Goal: Check status: Check status

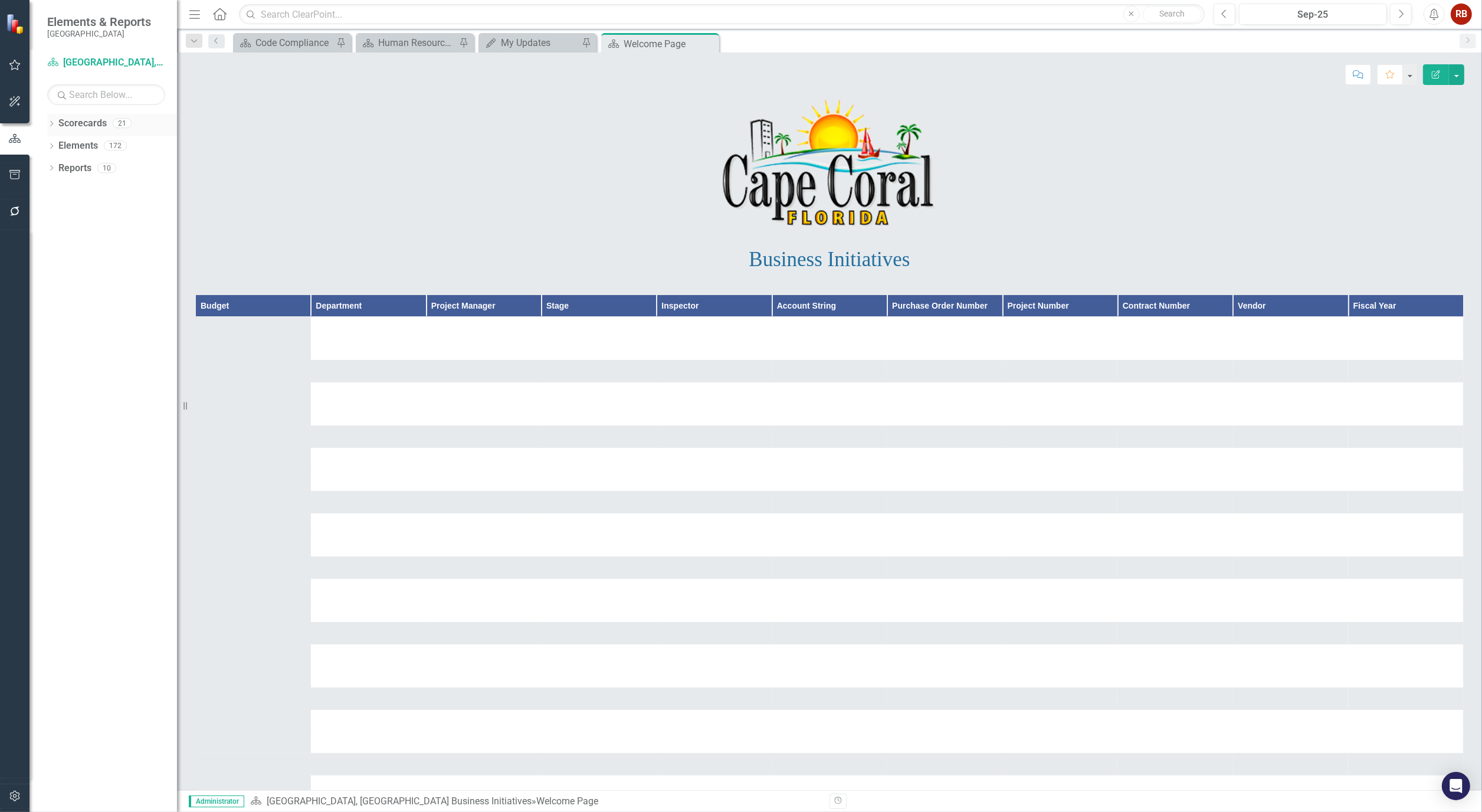
click at [55, 127] on icon "Dropdown" at bounding box center [51, 124] width 9 height 6
click at [92, 169] on link "[GEOGRAPHIC_DATA], [GEOGRAPHIC_DATA] Strategic Plan" at bounding box center [120, 169] width 112 height 14
click at [56, 166] on icon "Dropdown" at bounding box center [57, 167] width 9 height 7
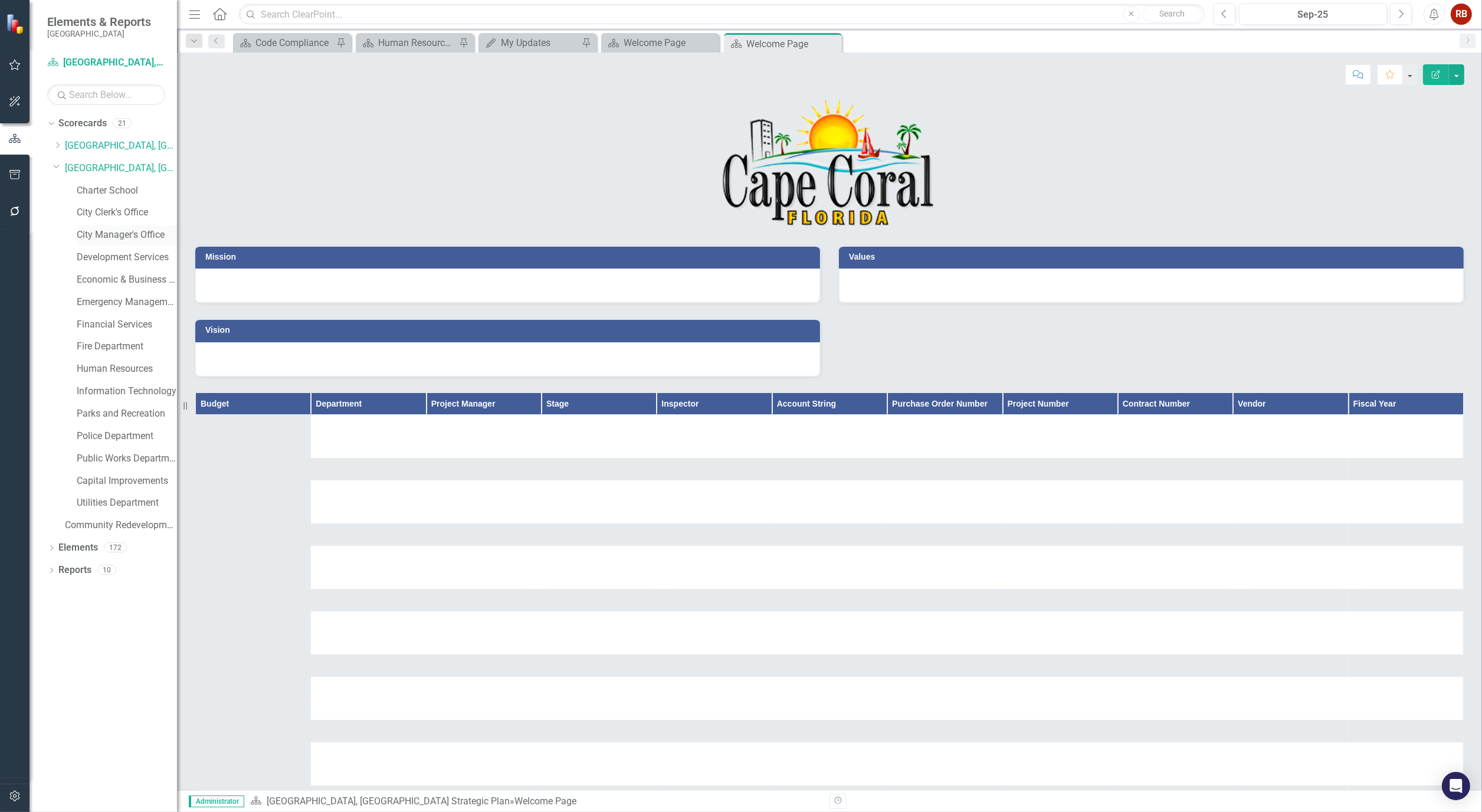
click at [128, 226] on div "City Manager's Office" at bounding box center [127, 235] width 101 height 19
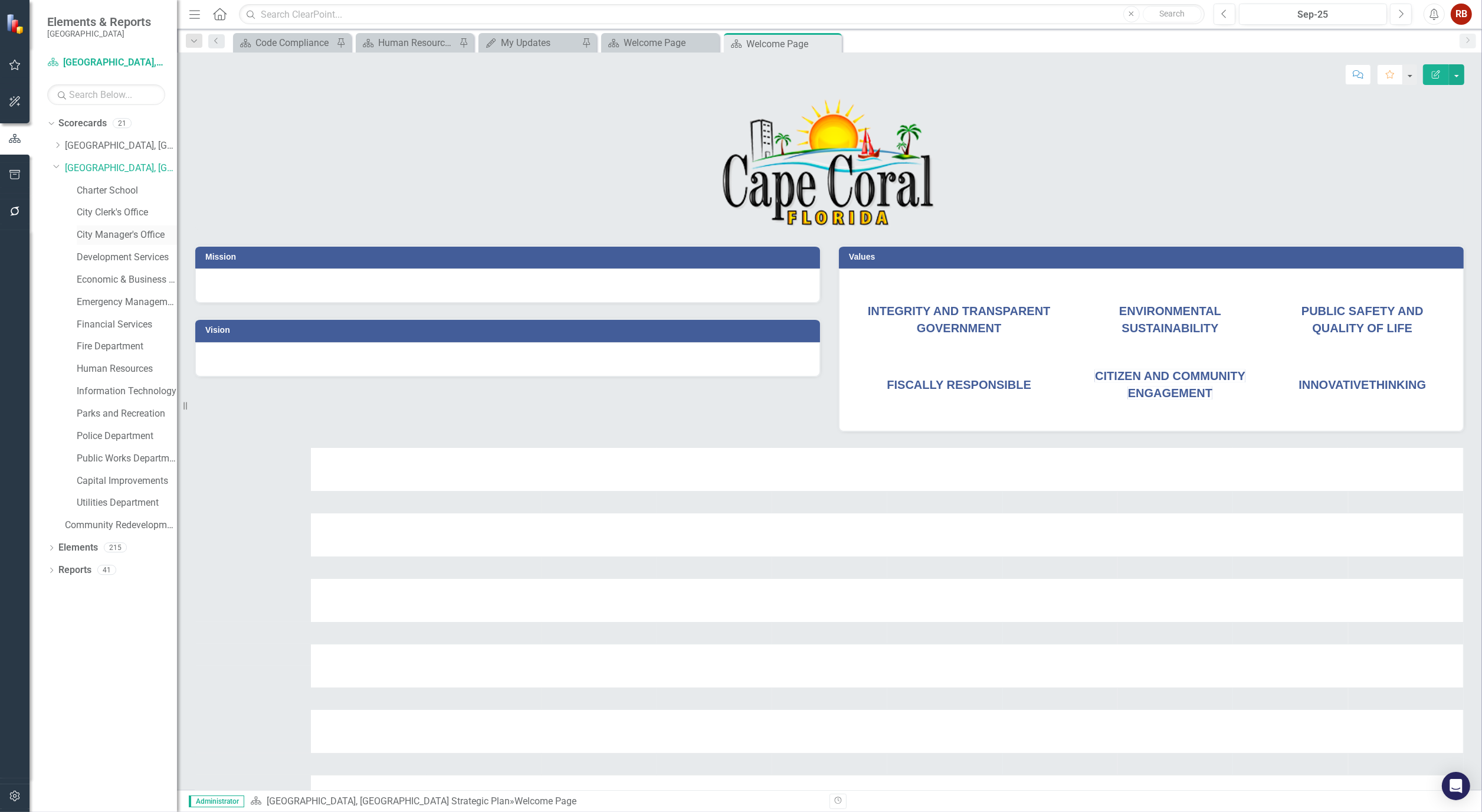
click at [130, 239] on link "City Manager's Office" at bounding box center [127, 235] width 101 height 14
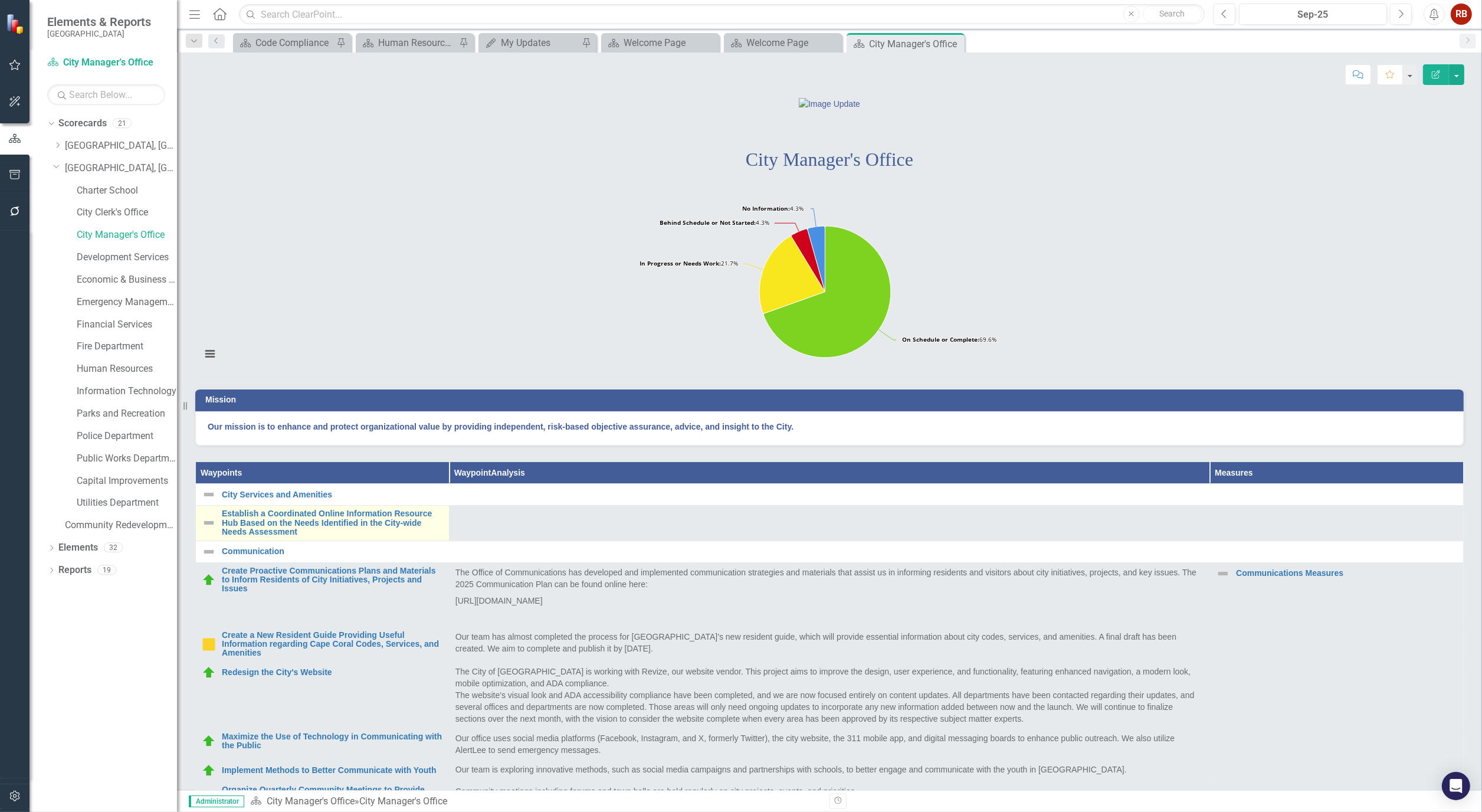
click at [328, 541] on td "Establish a Coordinated Online Information Resource Hub Based on the Needs Iden…" at bounding box center [322, 523] width 254 height 35
click at [324, 536] on link "Establish a Coordinated Online Information Resource Hub Based on the Needs Iden…" at bounding box center [332, 522] width 221 height 27
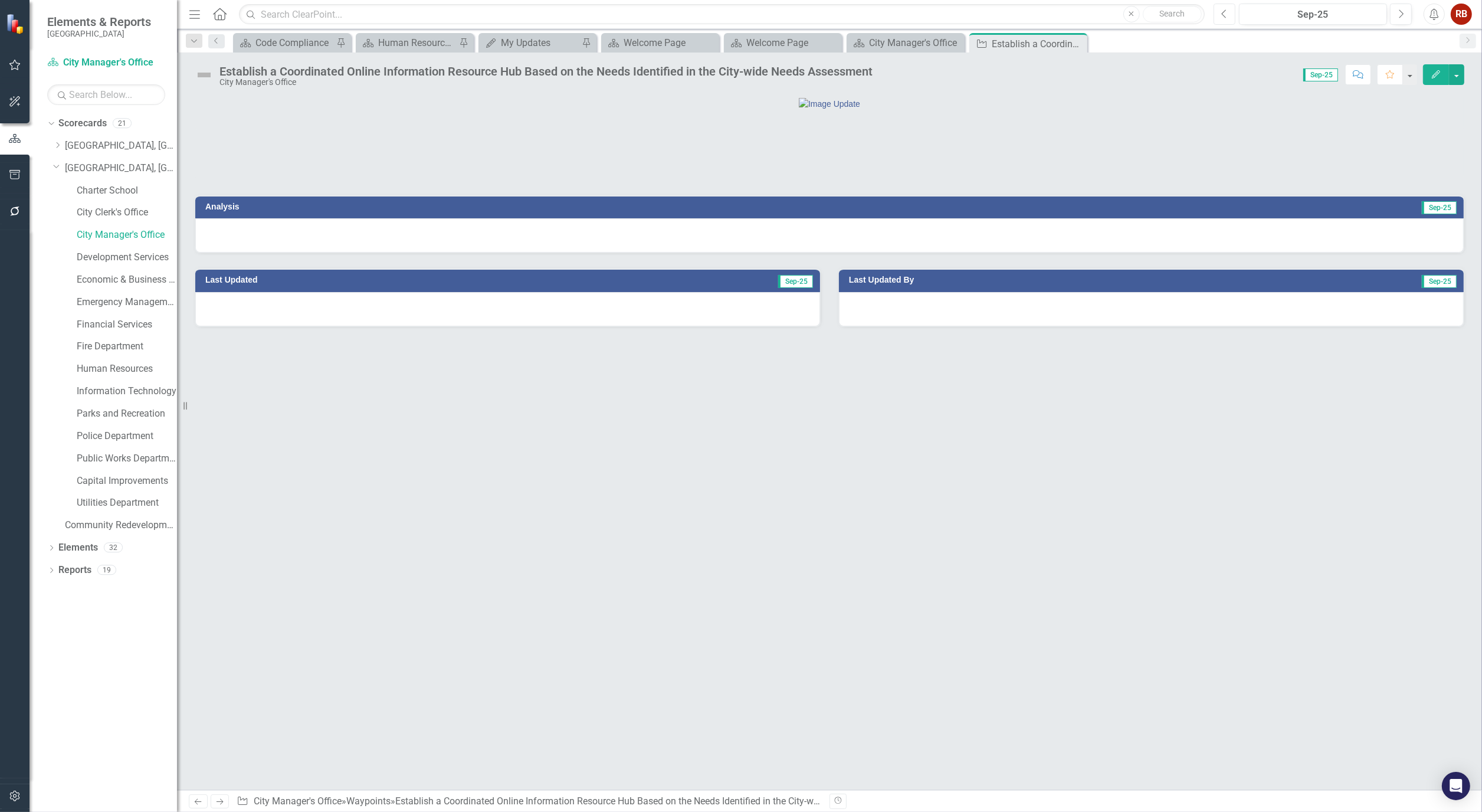
click at [1219, 17] on button "Previous" at bounding box center [1224, 14] width 22 height 22
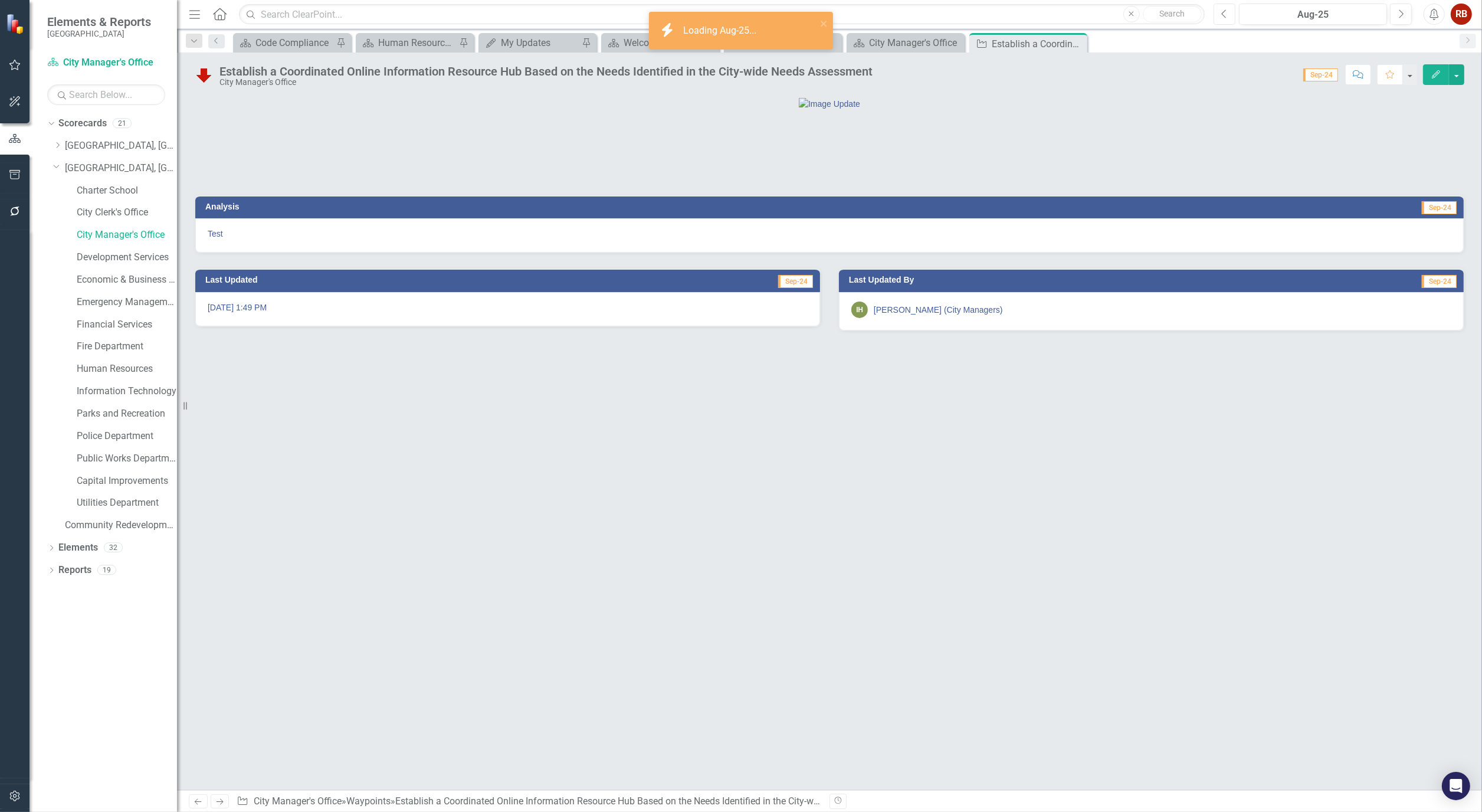
click at [1219, 16] on button "Previous" at bounding box center [1224, 14] width 22 height 22
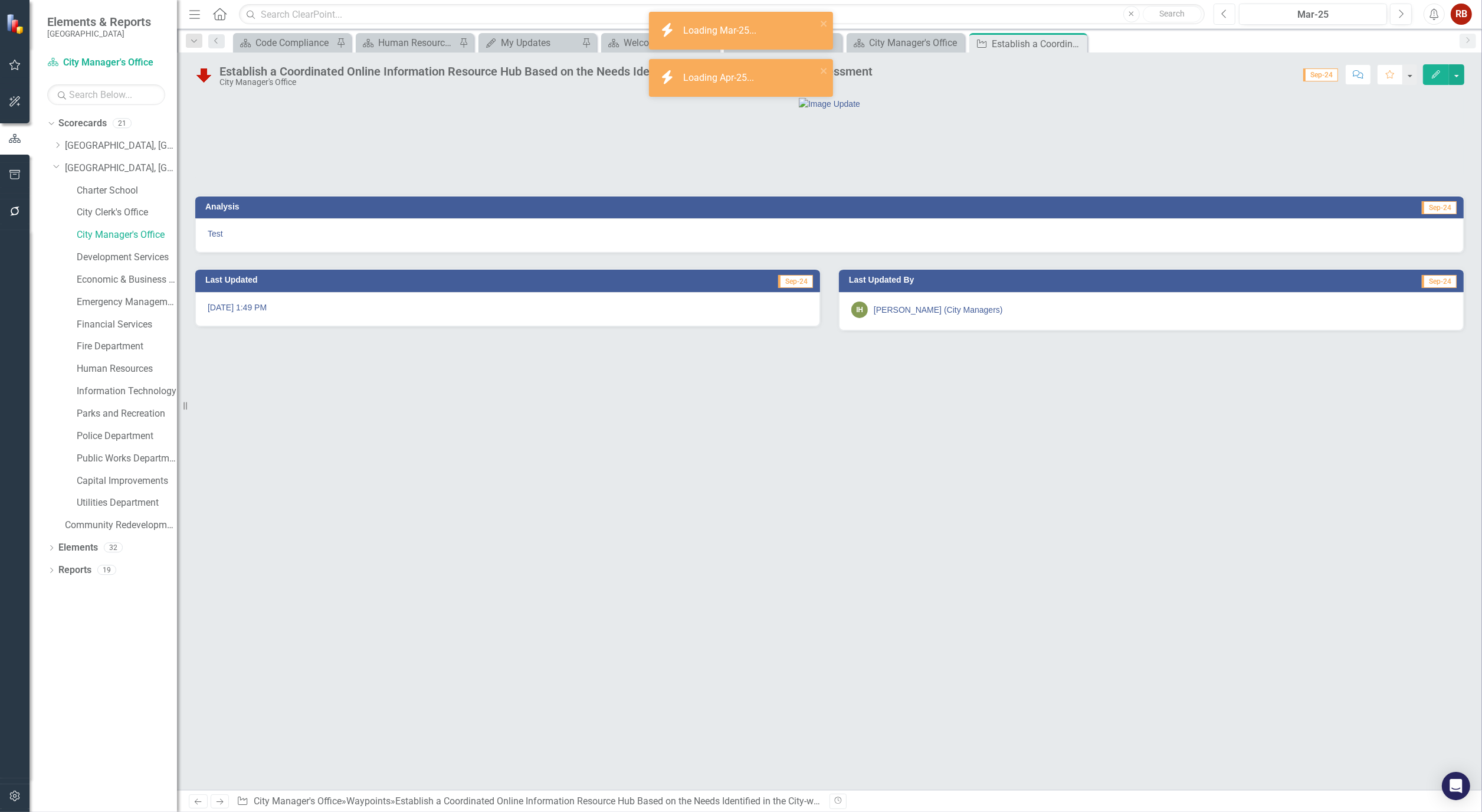
click at [1219, 16] on button "Previous" at bounding box center [1224, 14] width 22 height 22
click at [1221, 17] on icon "Previous" at bounding box center [1224, 14] width 6 height 10
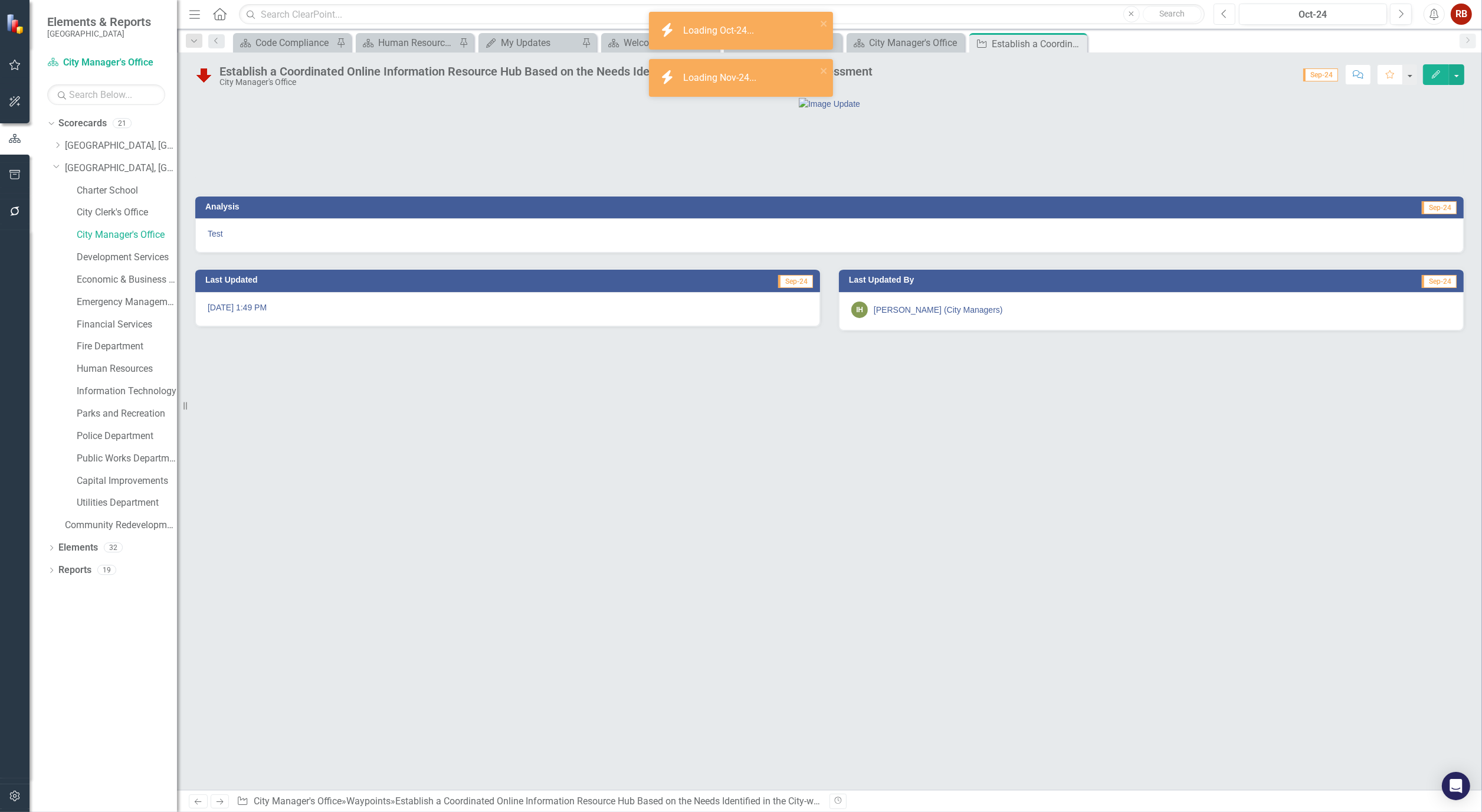
click at [1221, 17] on icon "Previous" at bounding box center [1224, 14] width 6 height 10
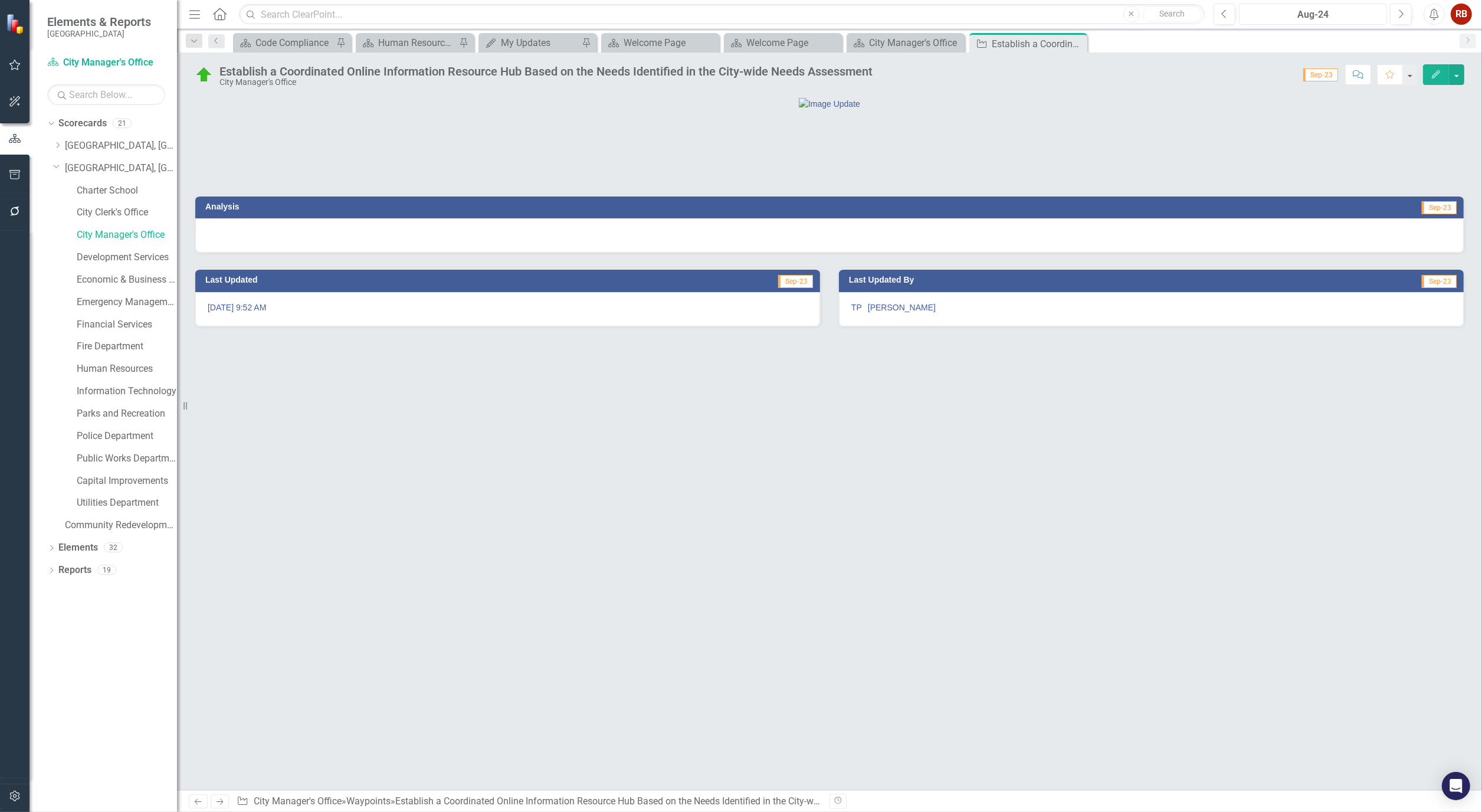
click at [1313, 8] on div "Aug-24" at bounding box center [1312, 15] width 140 height 14
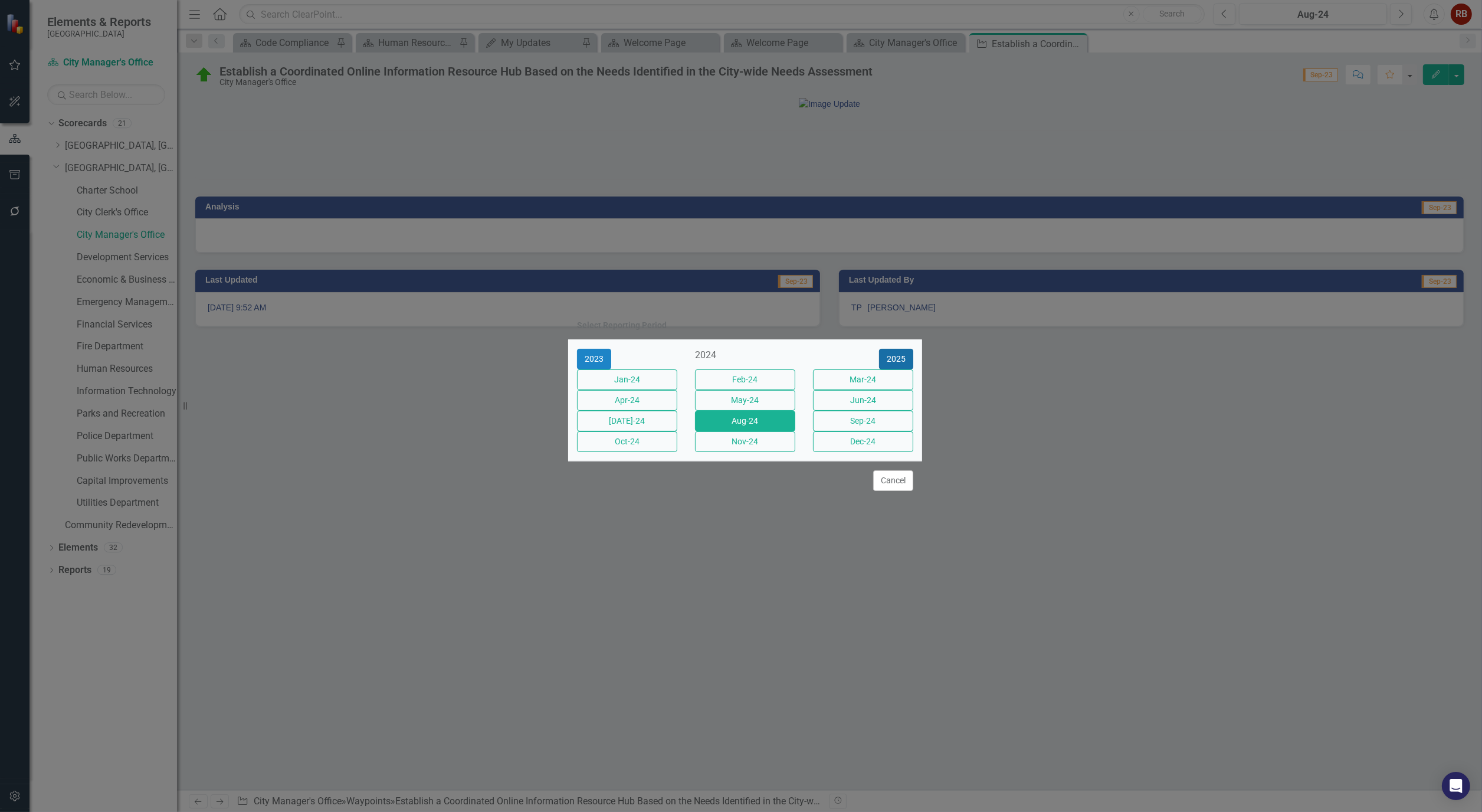
click at [899, 348] on button "2025" at bounding box center [895, 359] width 34 height 21
click at [850, 425] on button "Sep-25" at bounding box center [863, 421] width 101 height 21
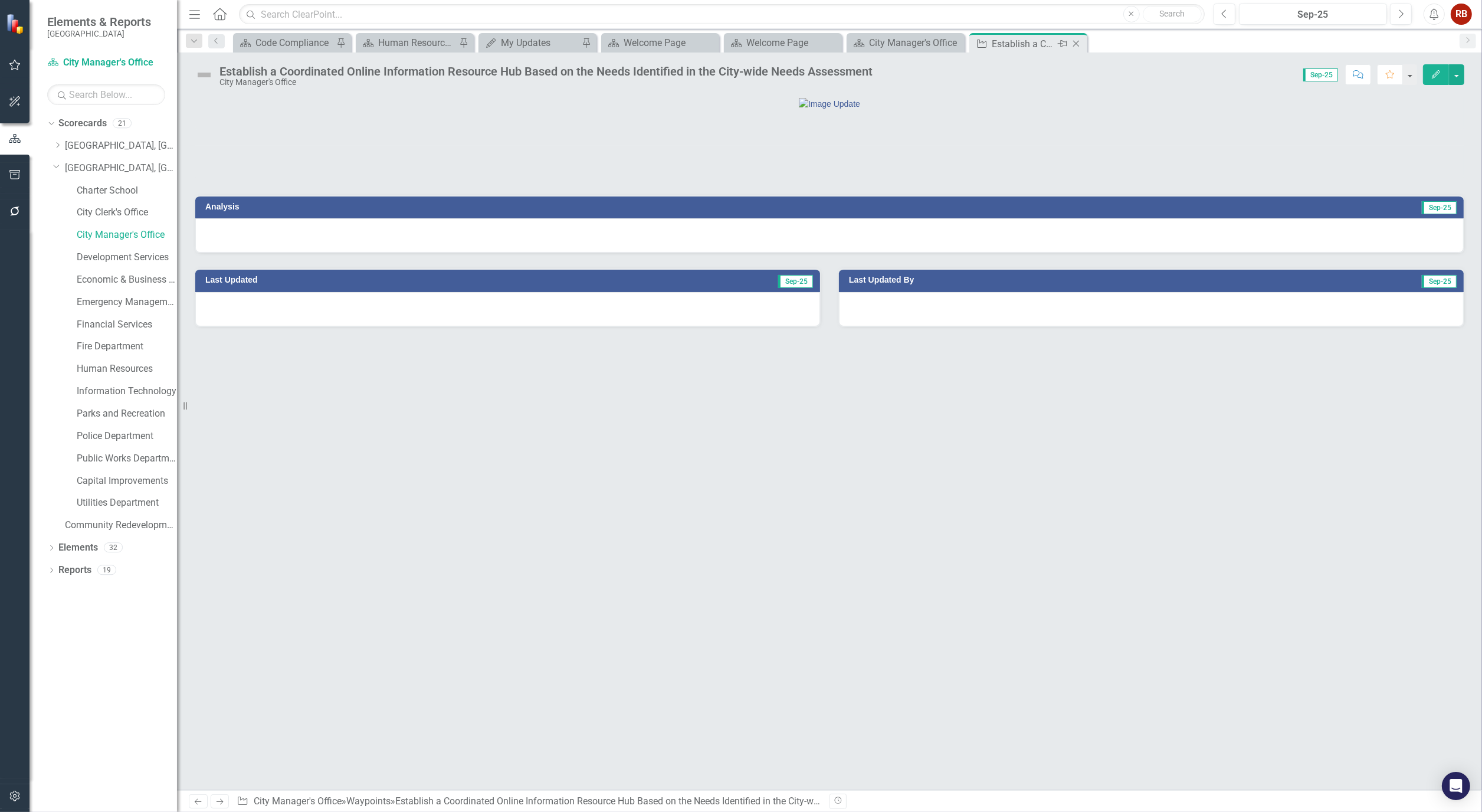
click at [1076, 42] on icon "Close" at bounding box center [1076, 43] width 12 height 10
